Goal: Navigation & Orientation: Go to known website

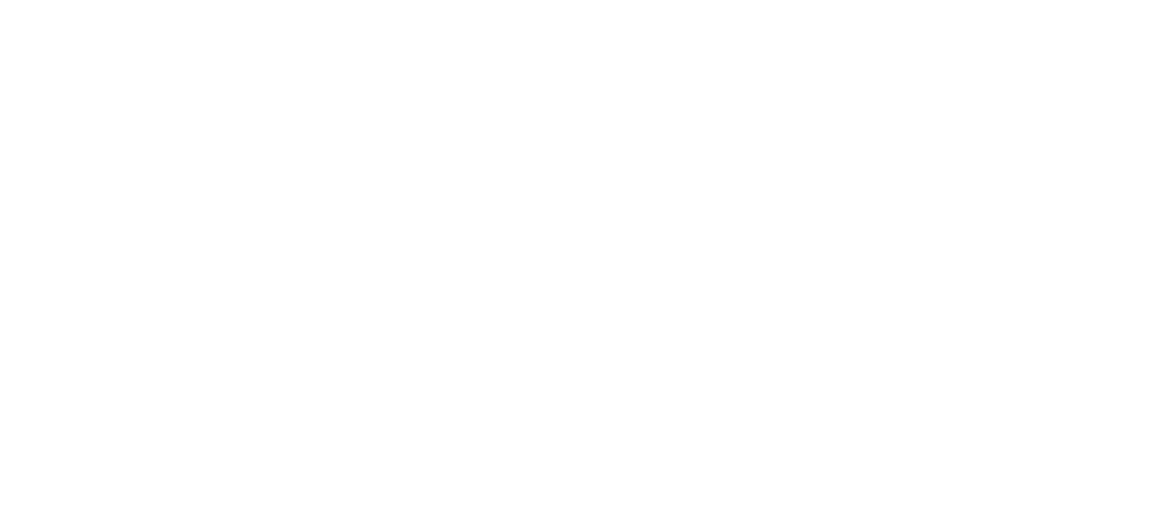
click at [698, 171] on div at bounding box center [583, 254] width 1167 height 509
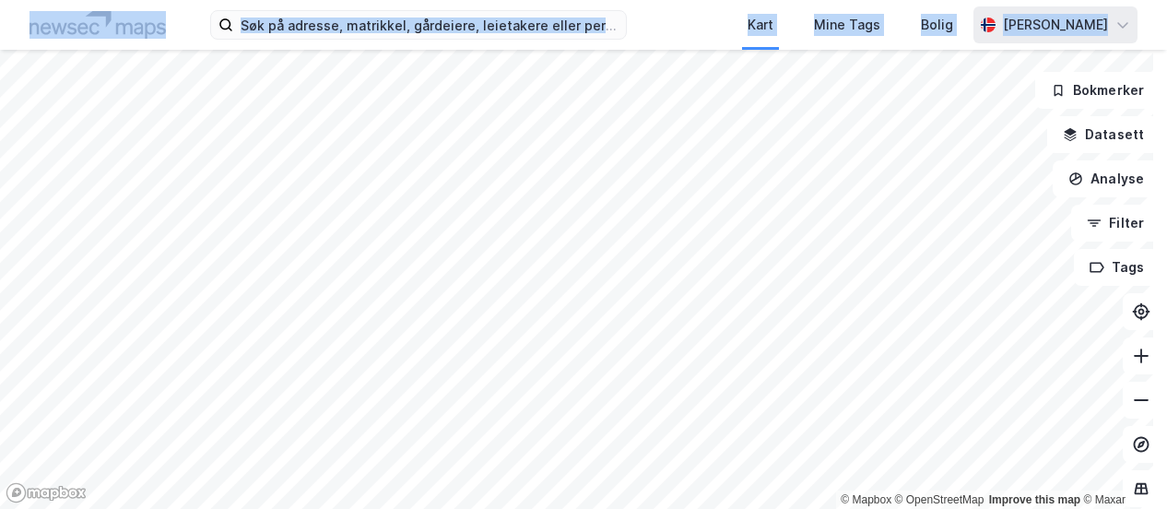
click at [1130, 34] on div "[PERSON_NAME]" at bounding box center [1056, 24] width 164 height 37
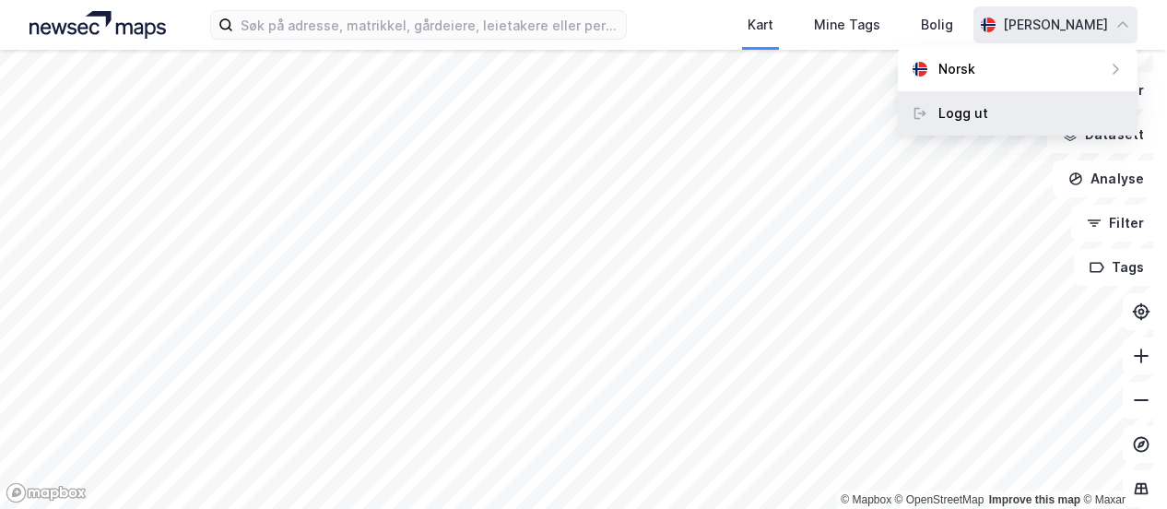
click at [959, 113] on div "Logg ut" at bounding box center [964, 113] width 50 height 22
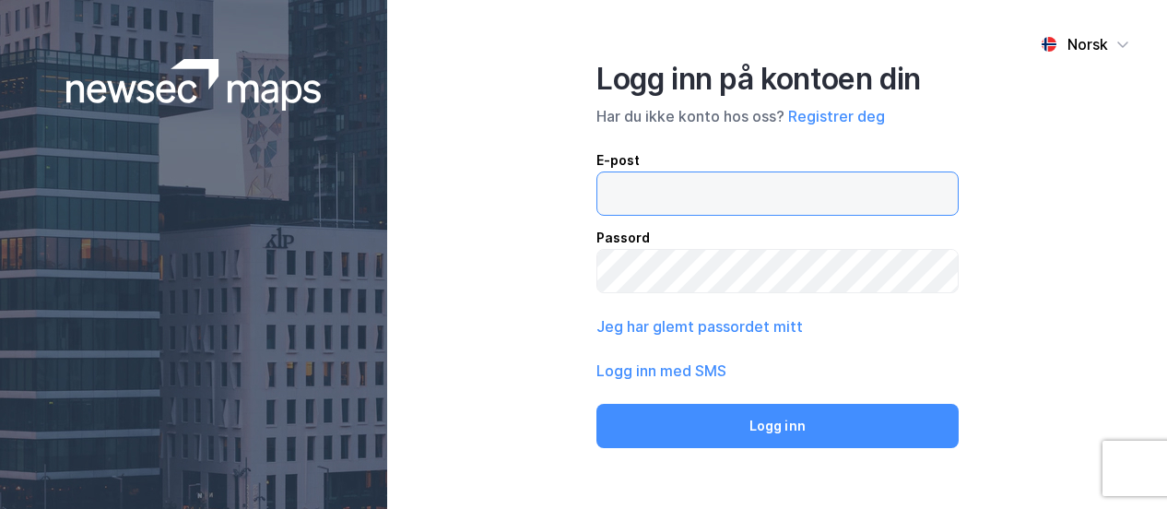
click at [640, 184] on input "email" at bounding box center [778, 193] width 361 height 42
type input "rita.honore@nordea.no"
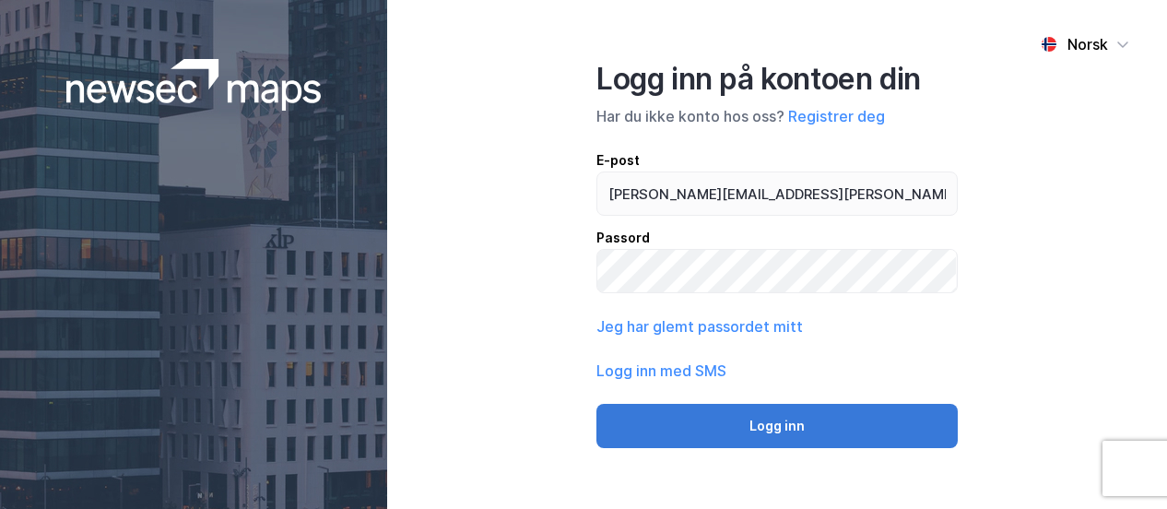
click at [789, 426] on button "Logg inn" at bounding box center [777, 426] width 361 height 44
